Goal: Transaction & Acquisition: Book appointment/travel/reservation

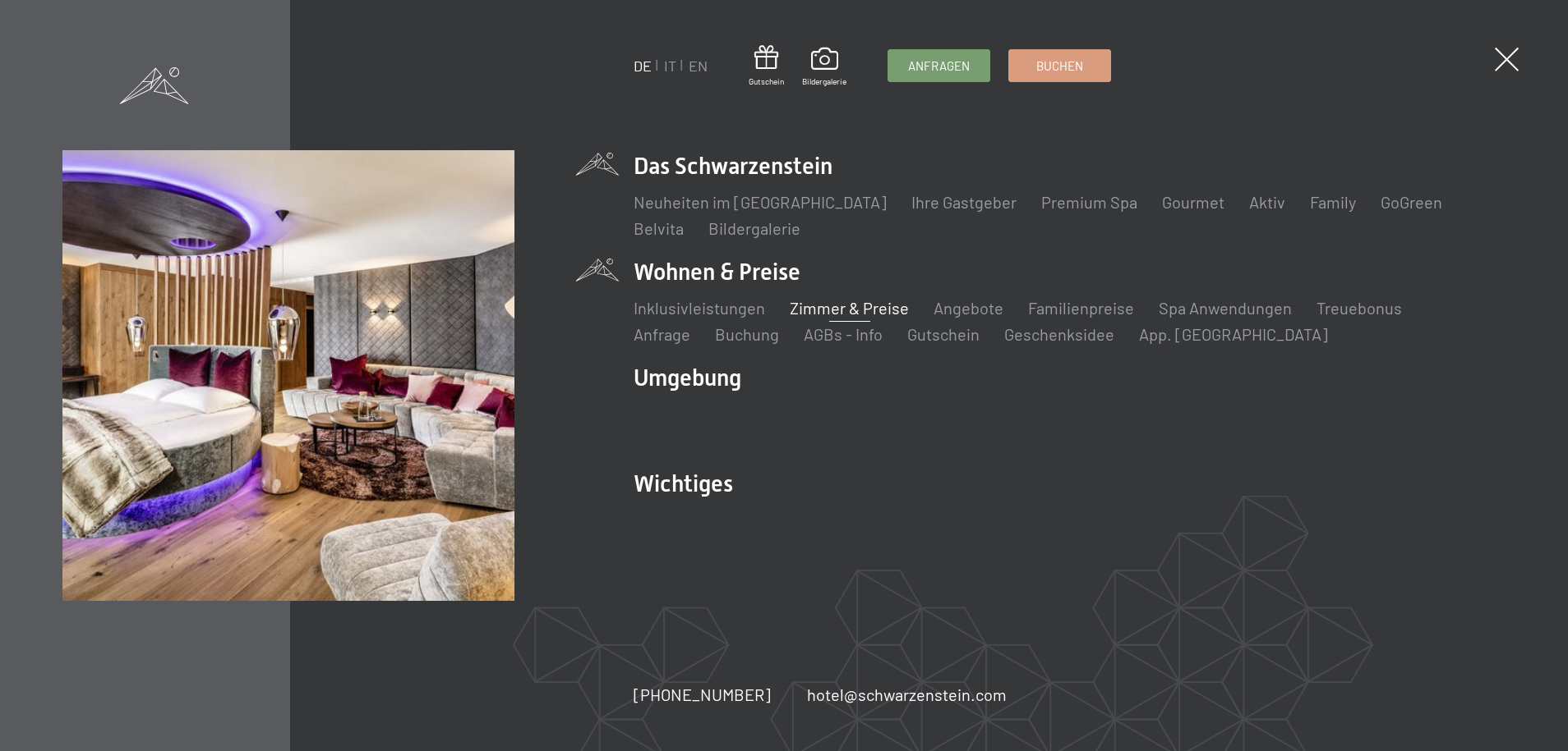
click at [851, 307] on link "Zimmer & Preise" at bounding box center [849, 307] width 119 height 20
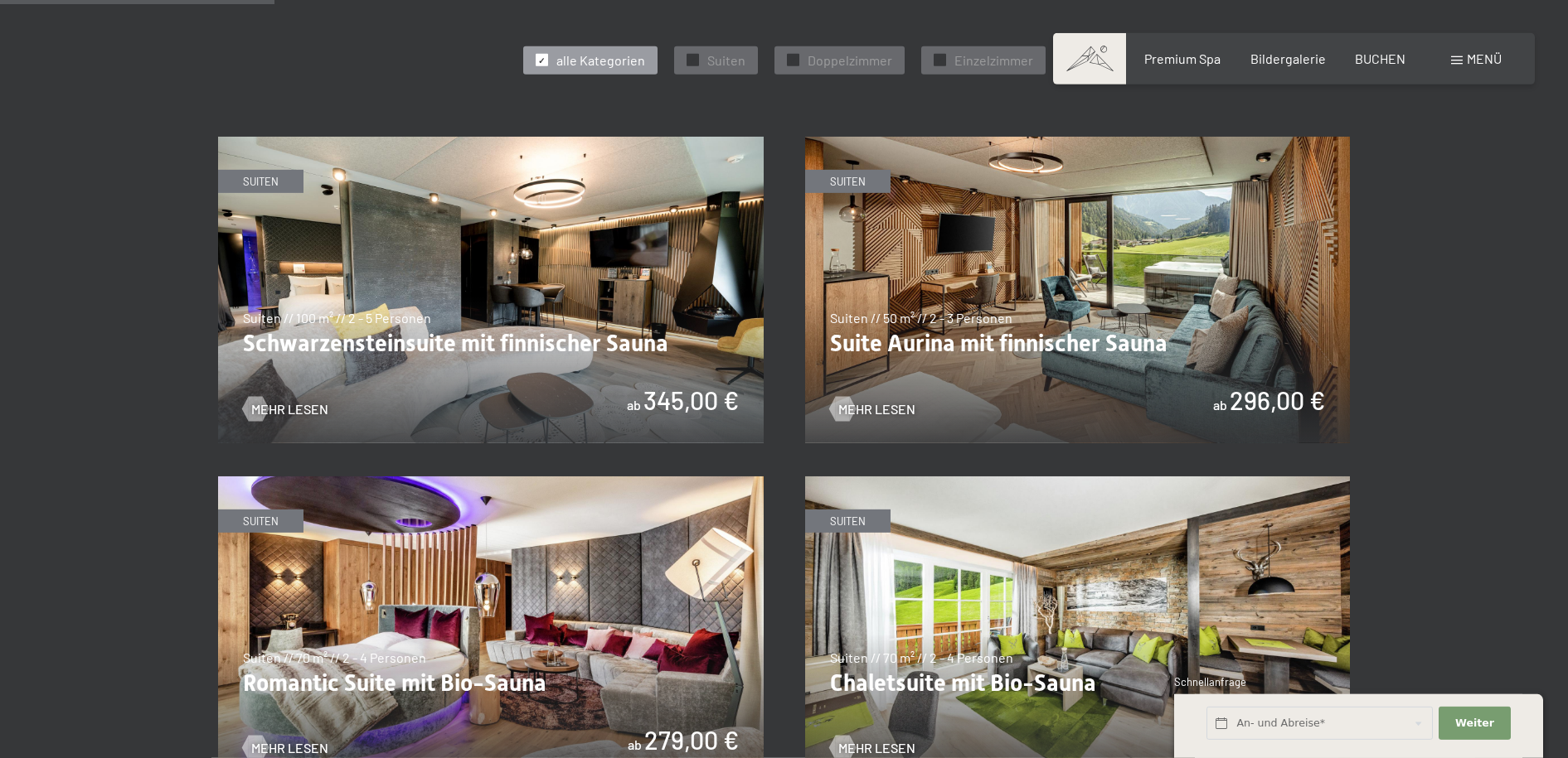
scroll to position [930, 0]
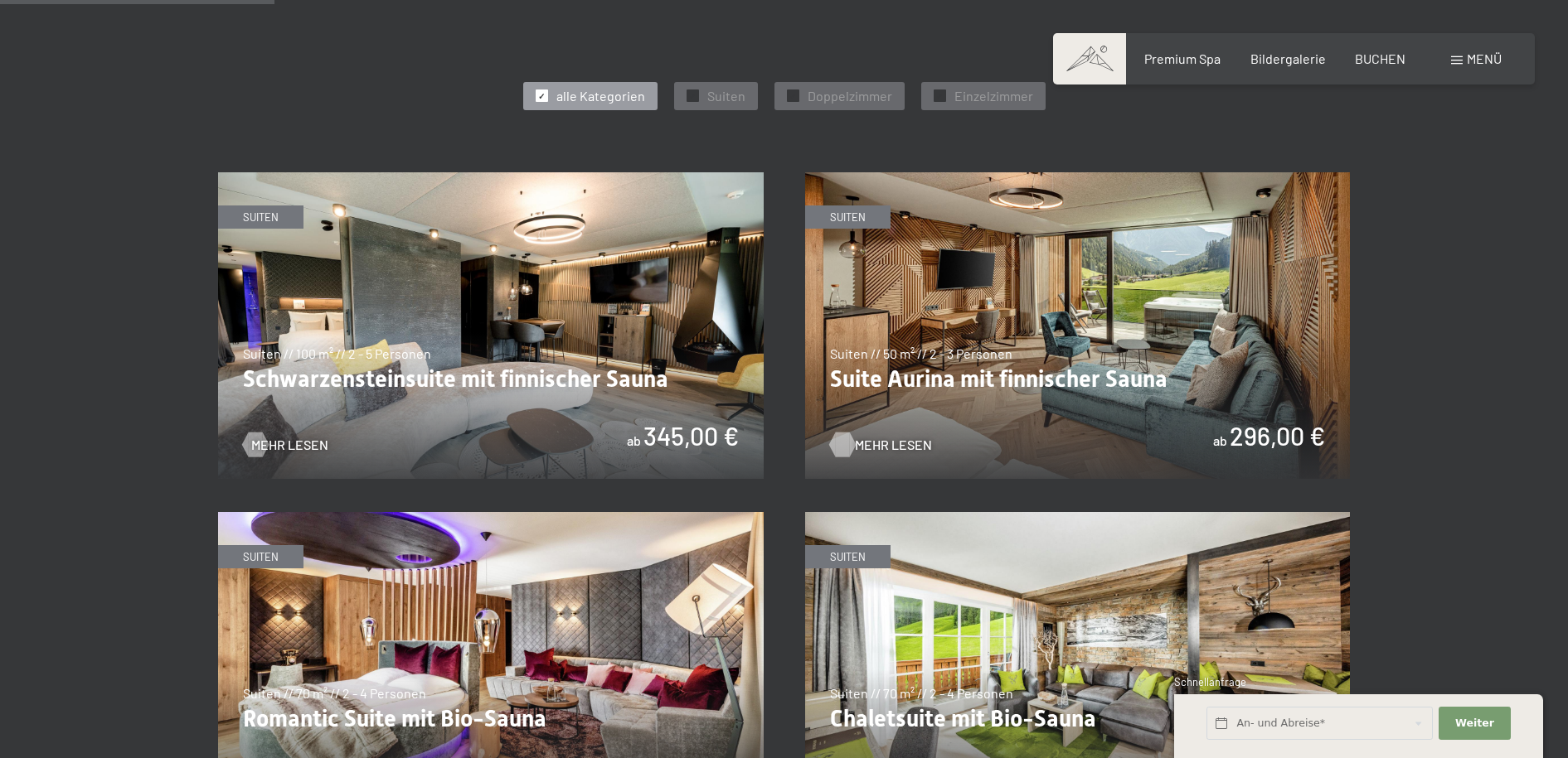
click at [898, 438] on span "Mehr Lesen" at bounding box center [894, 445] width 77 height 18
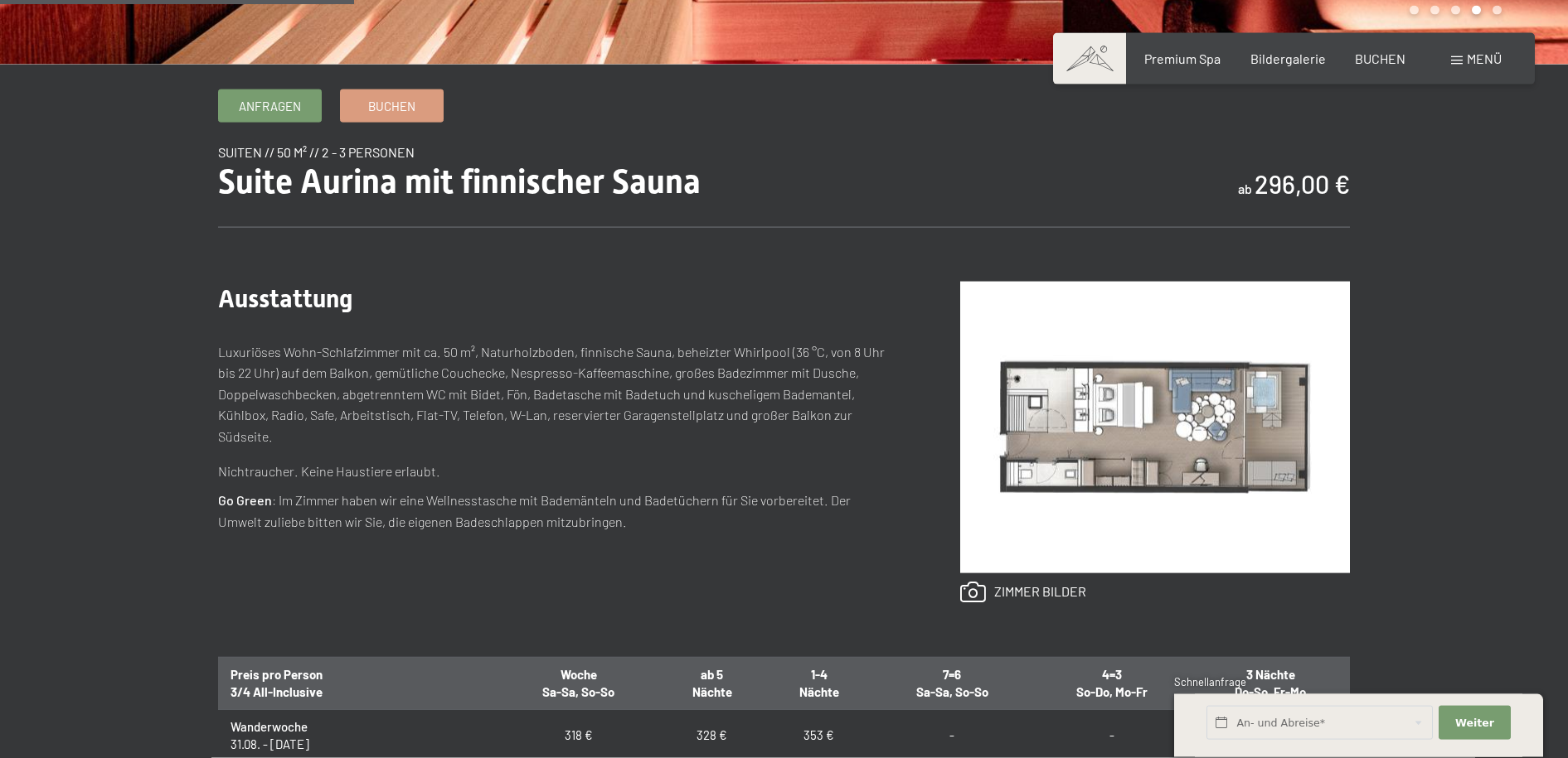
scroll to position [508, 0]
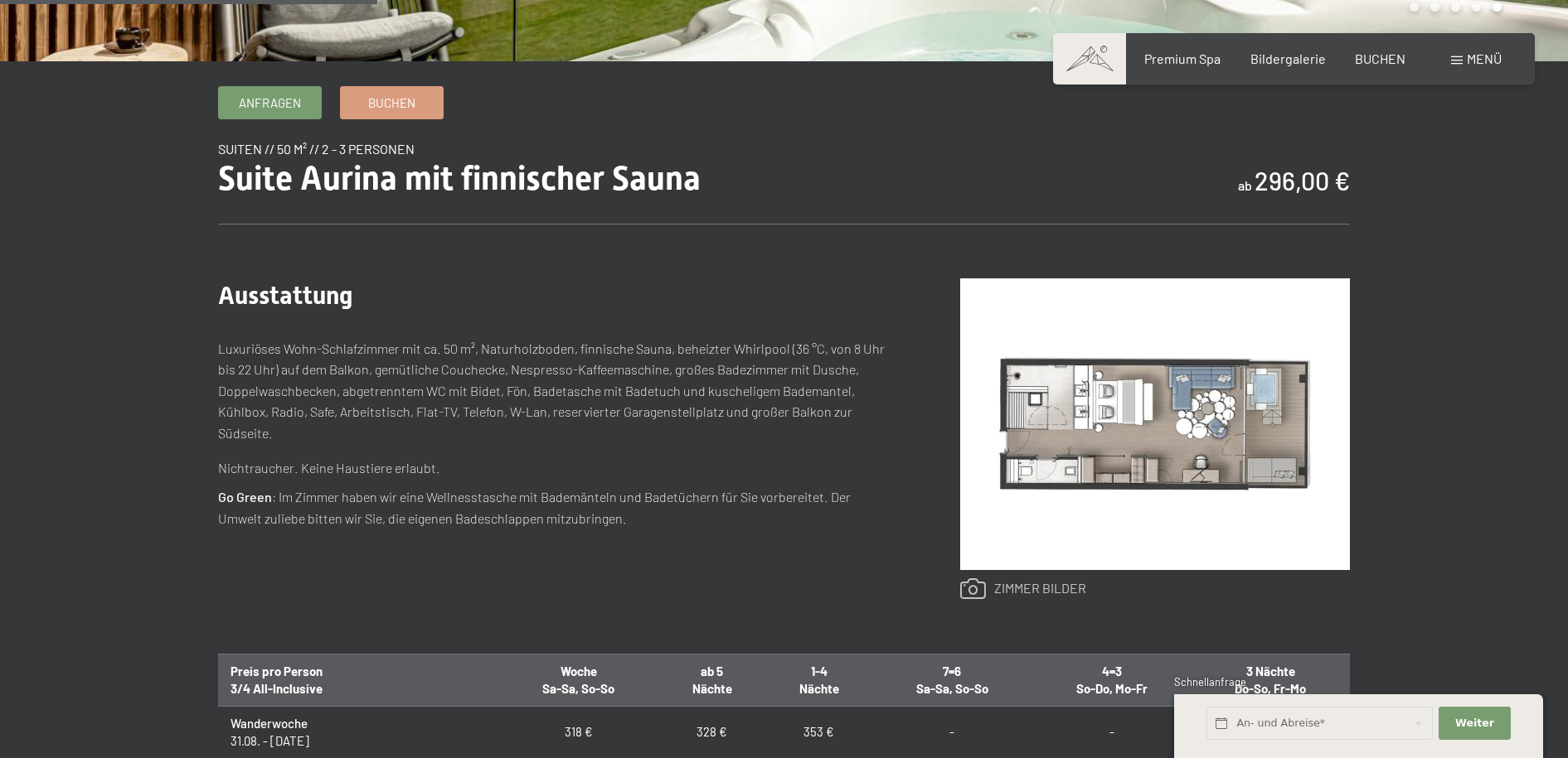
click at [1035, 588] on link at bounding box center [1023, 589] width 126 height 21
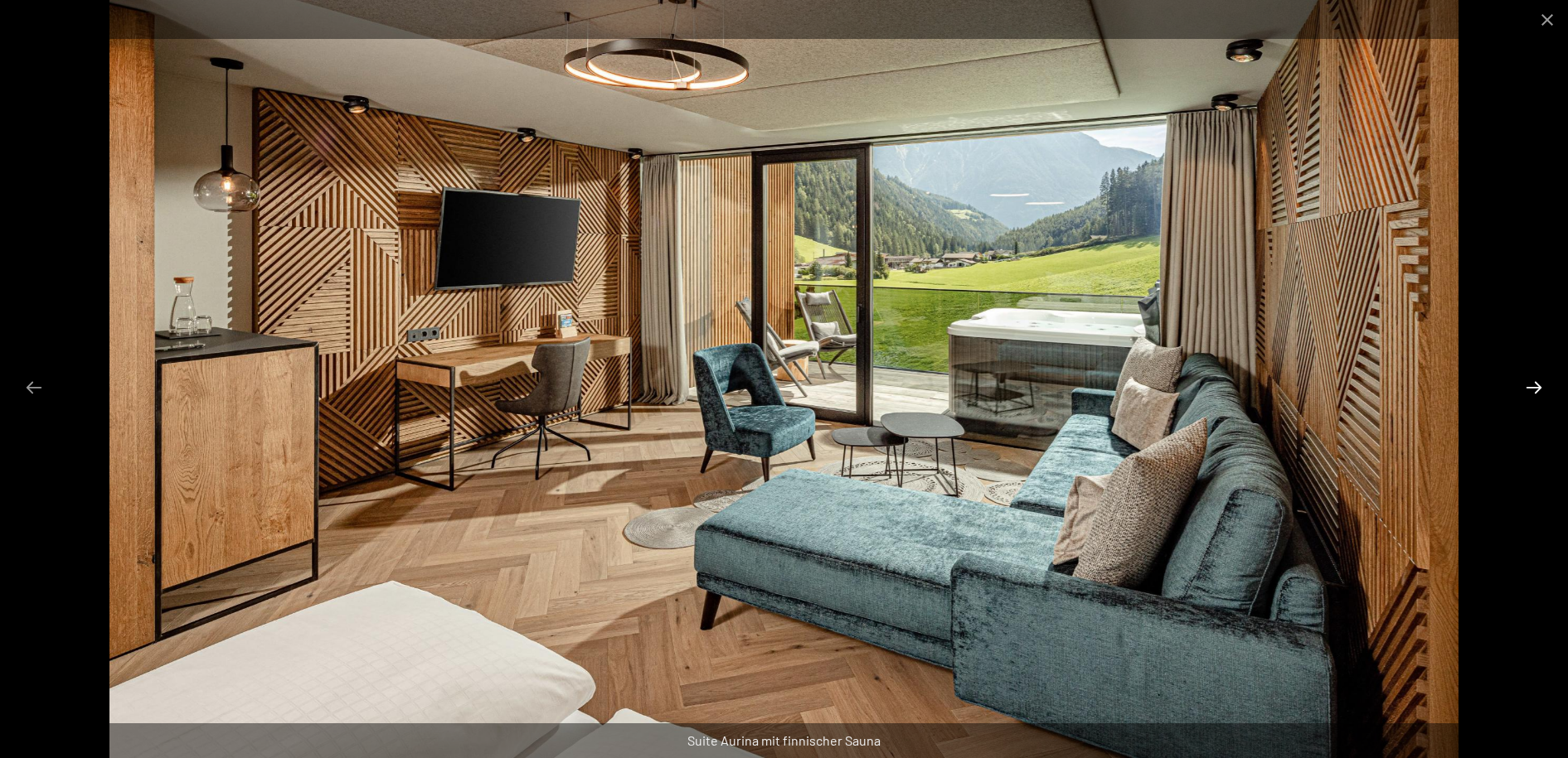
click at [1537, 382] on button "Next slide" at bounding box center [1534, 387] width 35 height 32
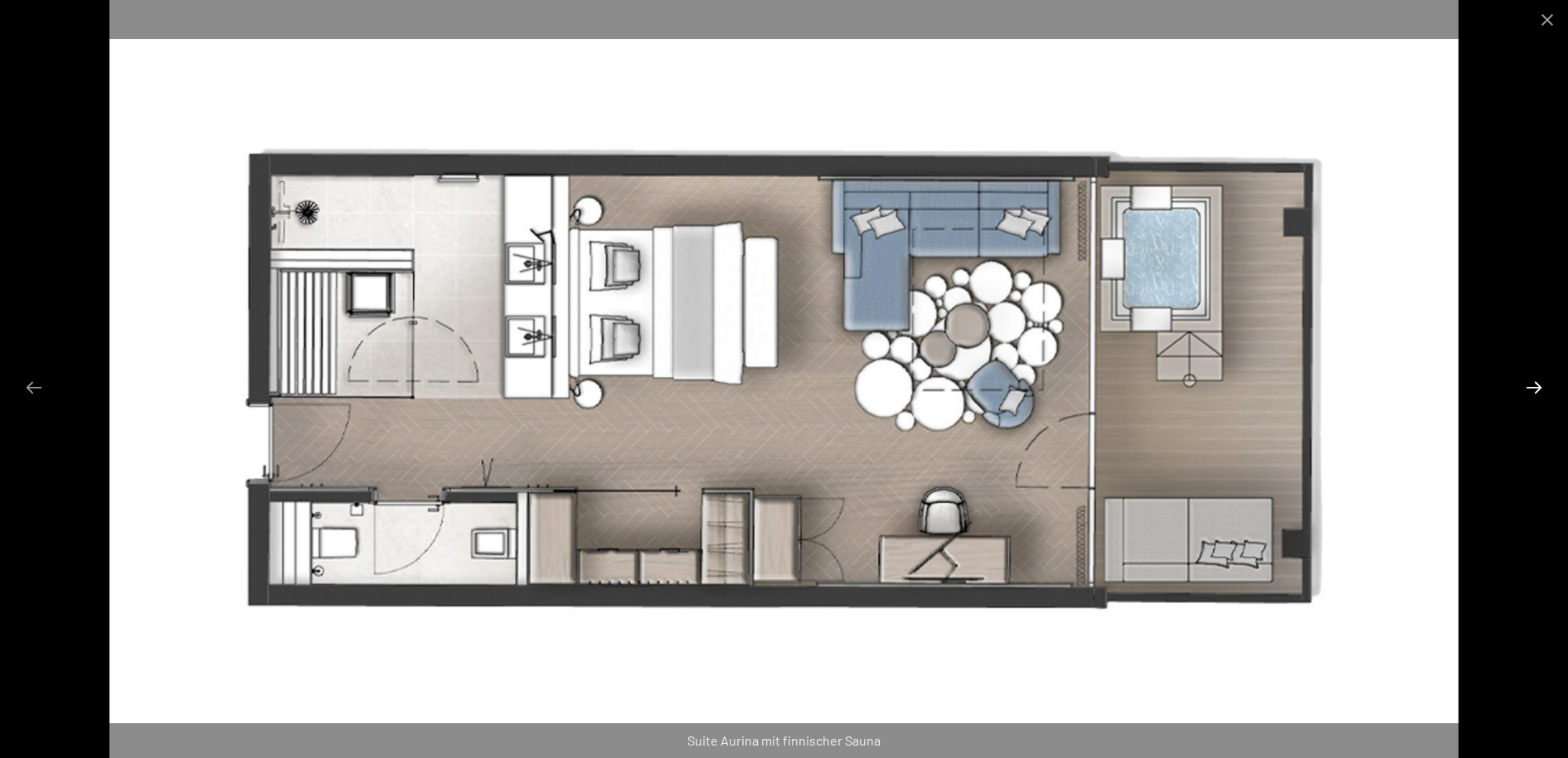
click at [1537, 381] on button "Next slide" at bounding box center [1534, 387] width 35 height 32
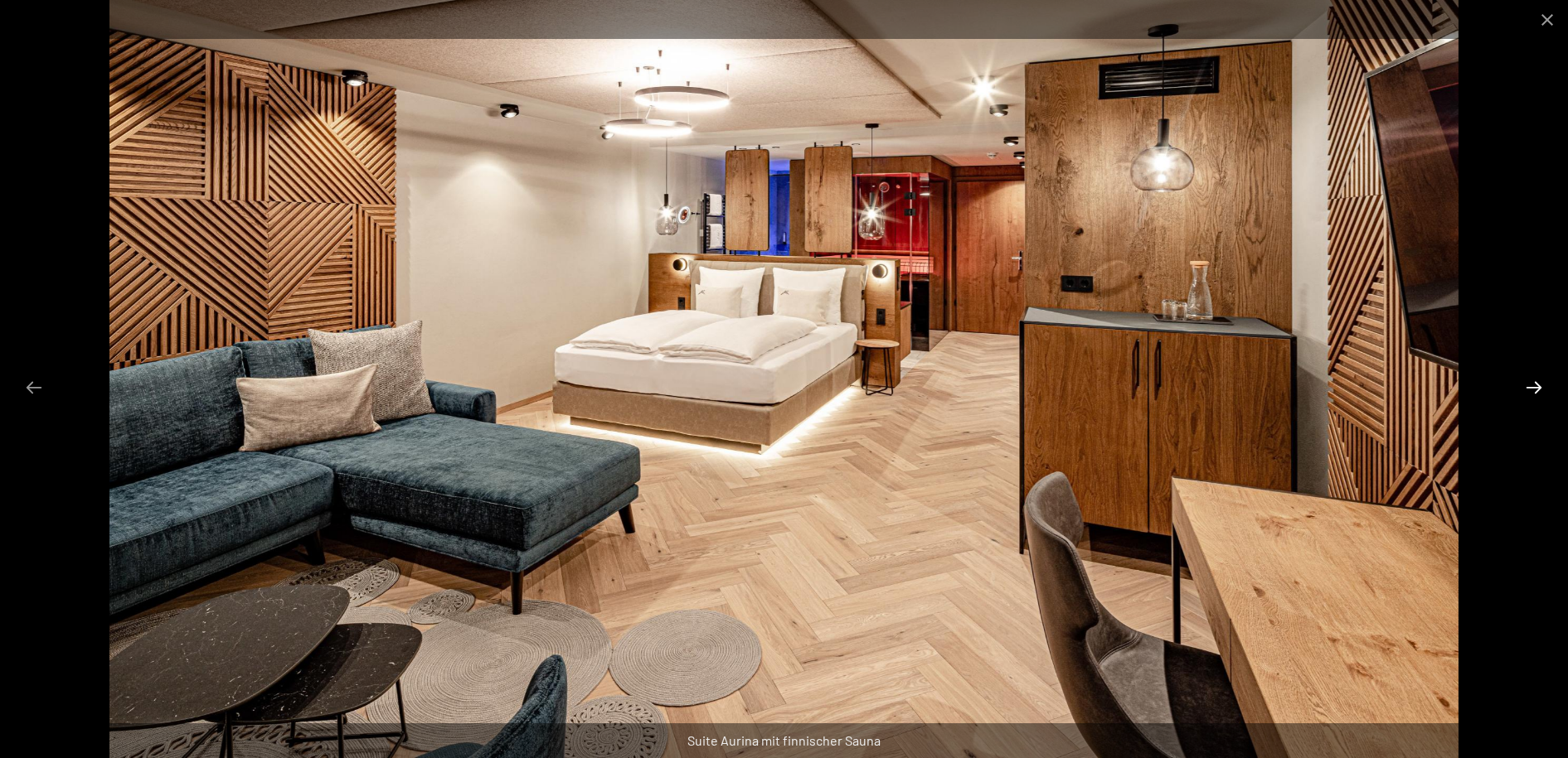
click at [1537, 381] on button "Next slide" at bounding box center [1534, 387] width 35 height 32
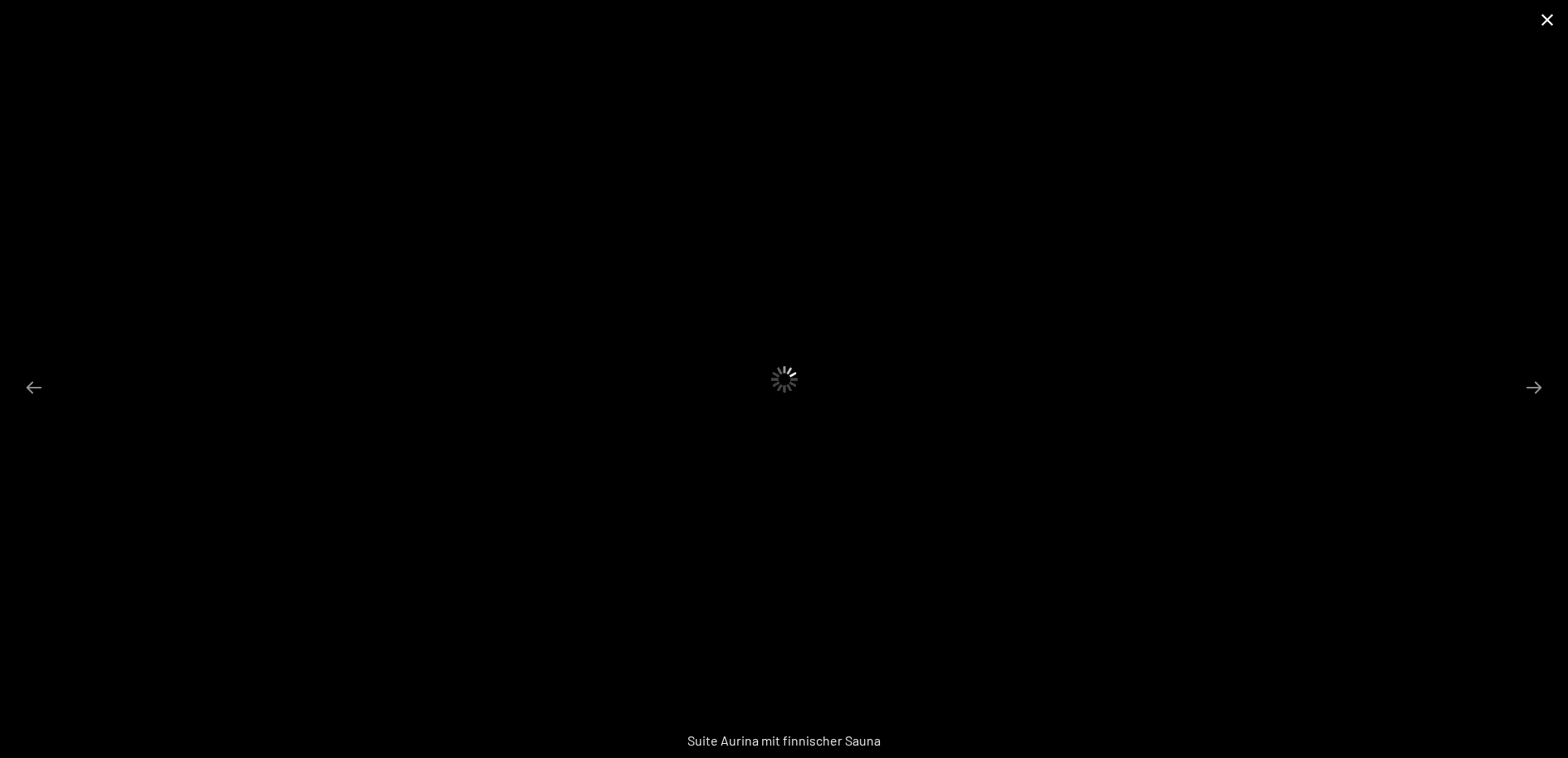
click at [1545, 14] on button "Close gallery" at bounding box center [1547, 19] width 42 height 39
